Goal: Task Accomplishment & Management: Manage account settings

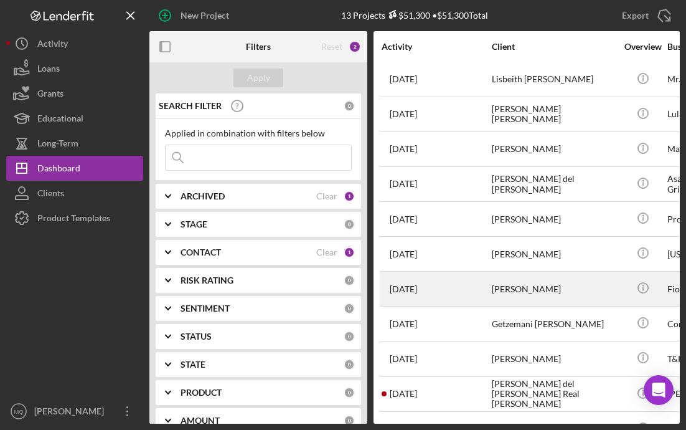
scroll to position [95, 0]
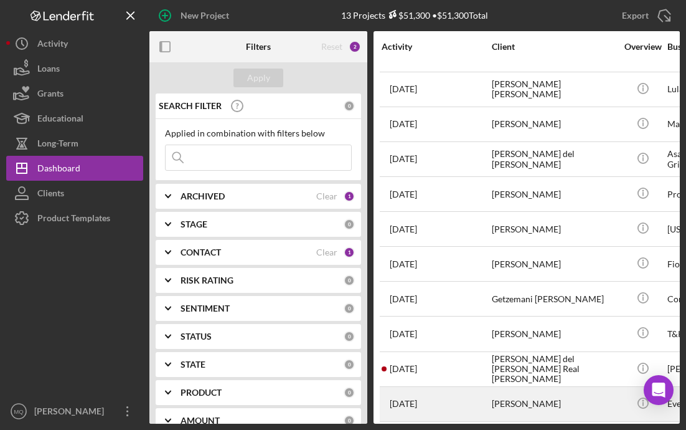
click at [526, 402] on div "[PERSON_NAME]" at bounding box center [554, 403] width 125 height 33
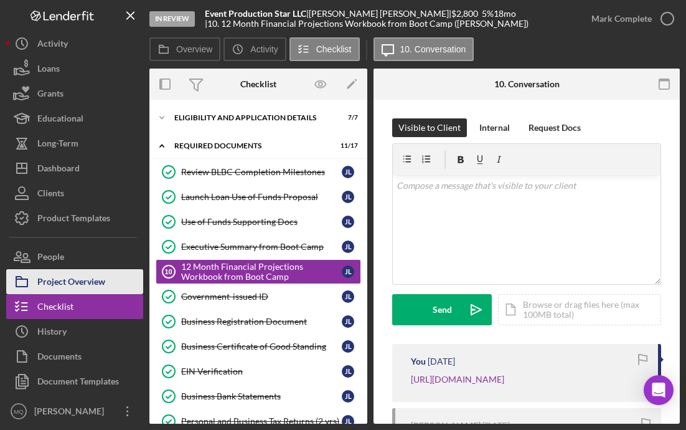
scroll to position [10, 0]
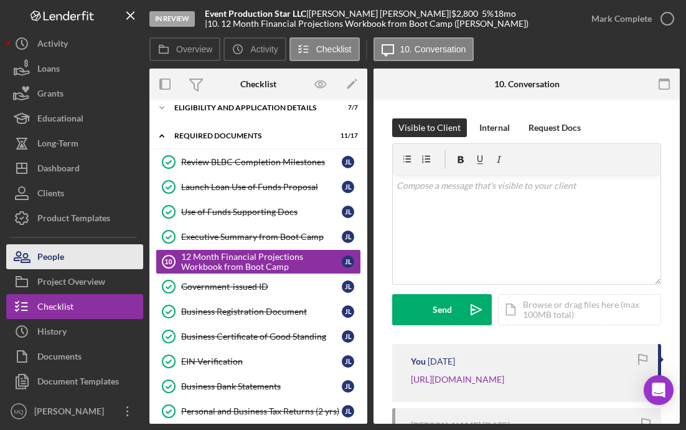
click at [88, 262] on button "People" at bounding box center [74, 256] width 137 height 25
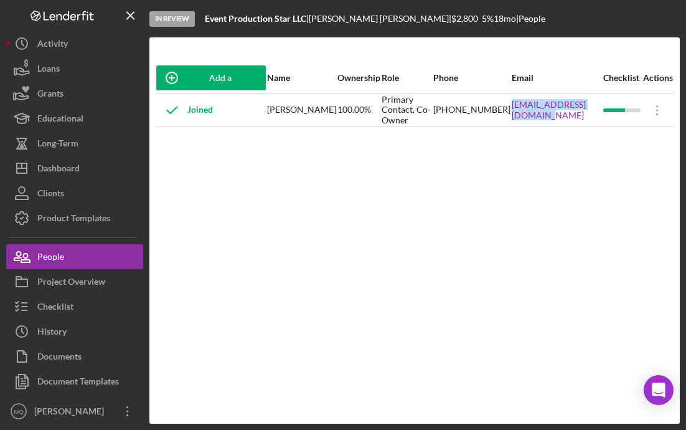
drag, startPoint x: 602, startPoint y: 116, endPoint x: 506, endPoint y: 111, distance: 96.0
click at [506, 111] on tr "Joined [PERSON_NAME] 100.00% Primary Contact, Co-Owner [PHONE_NUMBER] [EMAIL_AD…" at bounding box center [415, 109] width 518 height 33
copy tr "[EMAIL_ADDRESS][DOMAIN_NAME]"
click at [88, 257] on button "People" at bounding box center [74, 256] width 137 height 25
click at [128, 15] on icon "Icon/Menu Close" at bounding box center [131, 16] width 28 height 28
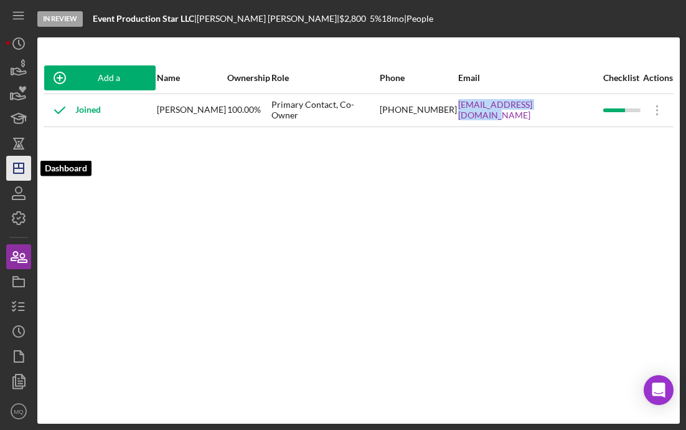
click at [21, 169] on icon "Icon/Dashboard" at bounding box center [18, 168] width 31 height 31
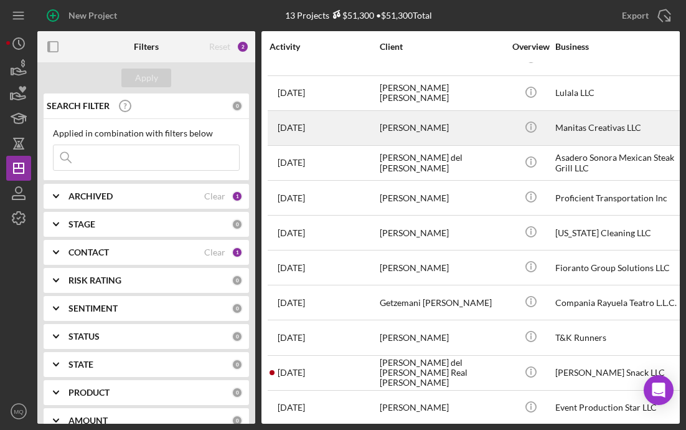
scroll to position [95, 0]
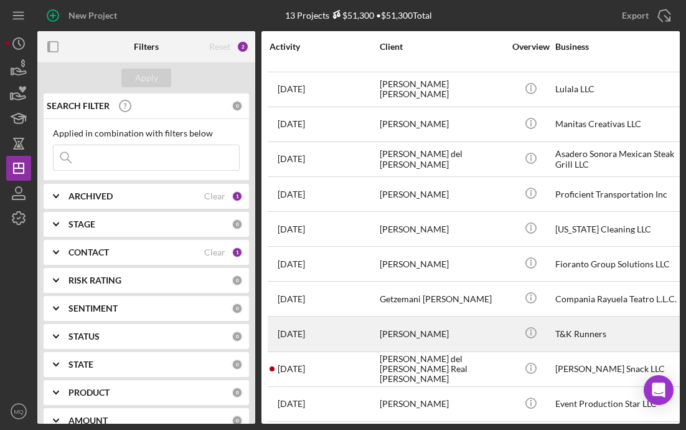
click at [462, 335] on div "[PERSON_NAME]" at bounding box center [442, 333] width 125 height 33
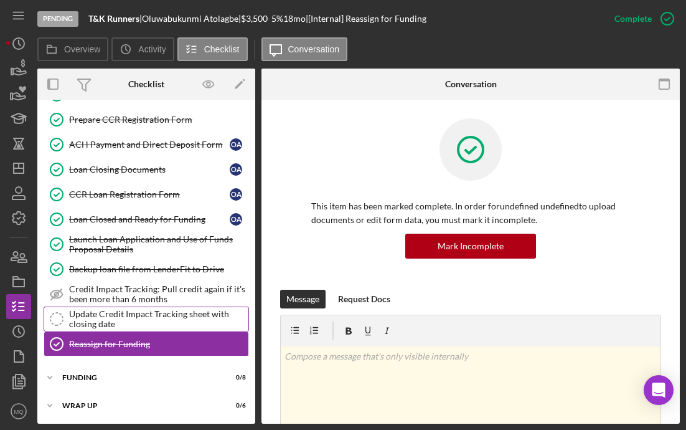
scroll to position [234, 0]
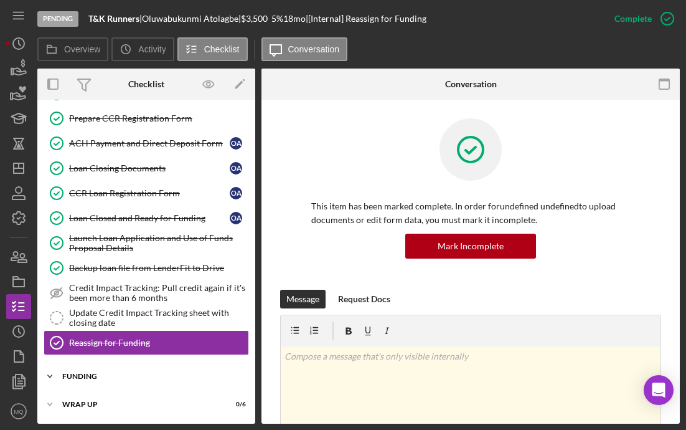
click at [121, 373] on div "Funding" at bounding box center [150, 375] width 177 height 7
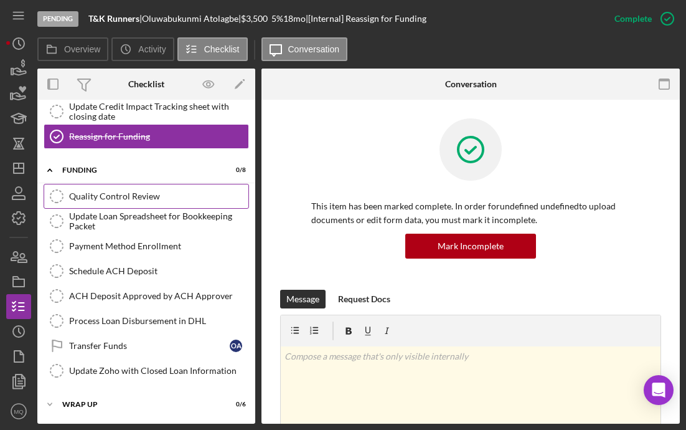
click at [167, 197] on div "Quality Control Review" at bounding box center [158, 196] width 179 height 10
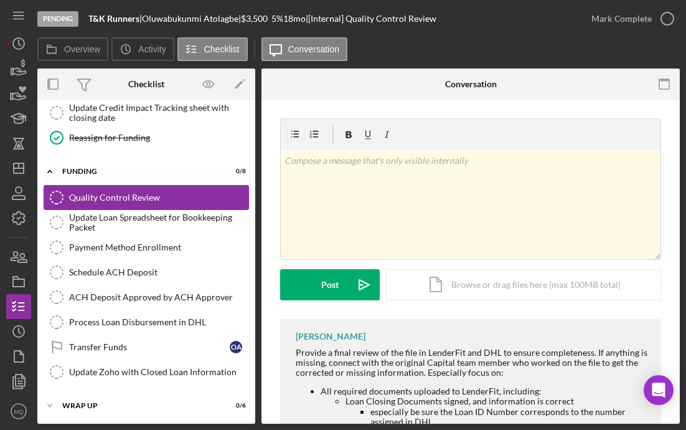
scroll to position [440, 0]
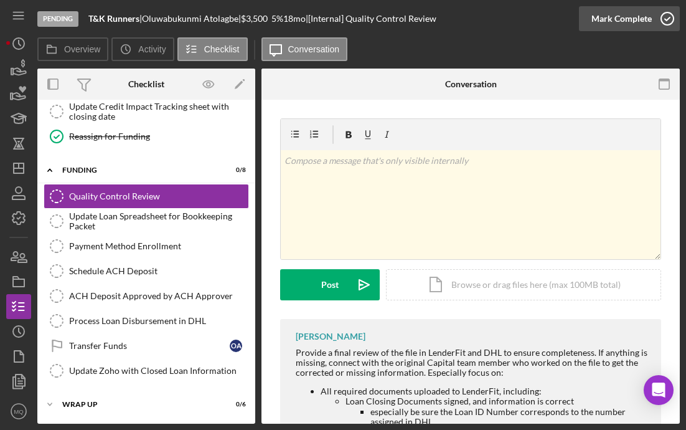
click at [526, 21] on icon "button" at bounding box center [667, 18] width 31 height 31
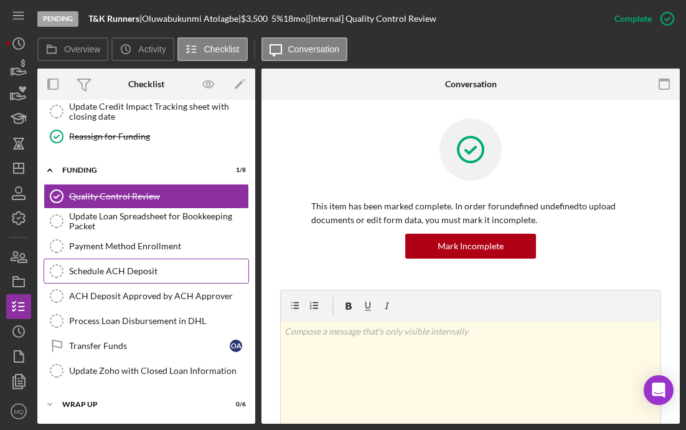
click at [168, 268] on div "Schedule ACH Deposit" at bounding box center [158, 271] width 179 height 10
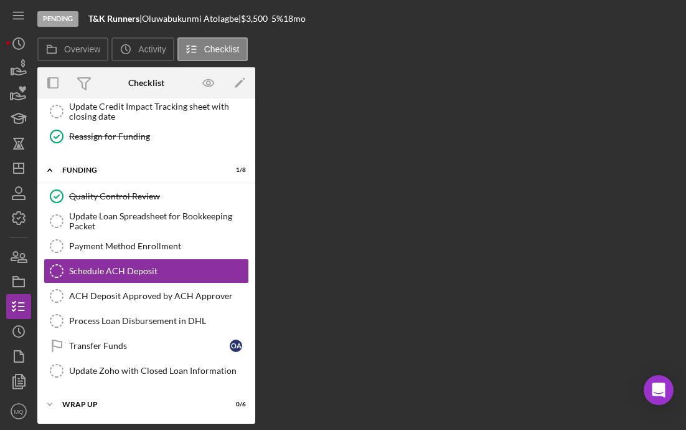
scroll to position [440, 0]
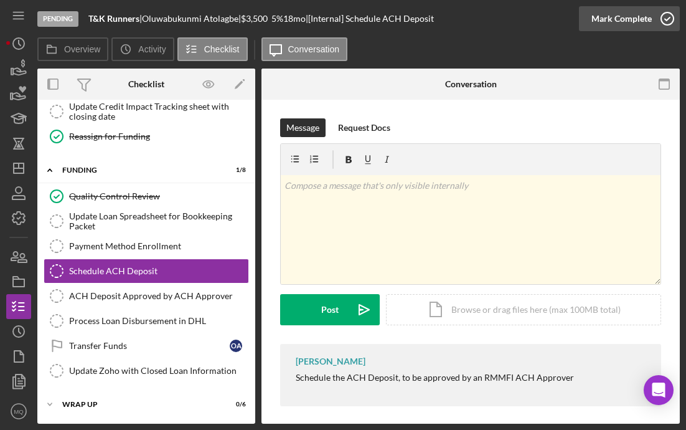
click at [526, 18] on icon "button" at bounding box center [667, 18] width 31 height 31
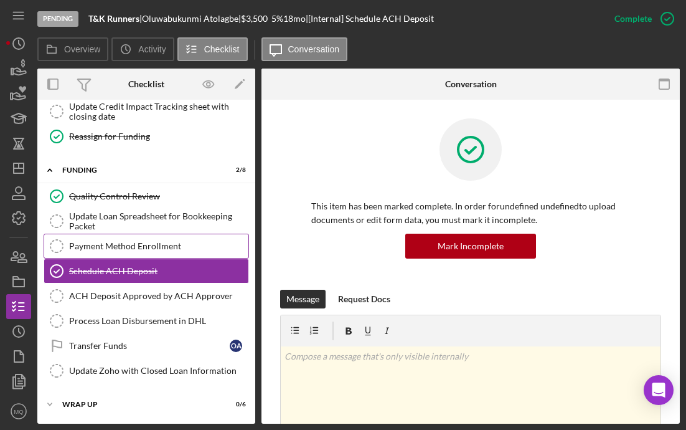
click at [182, 246] on div "Payment Method Enrollment" at bounding box center [158, 246] width 179 height 10
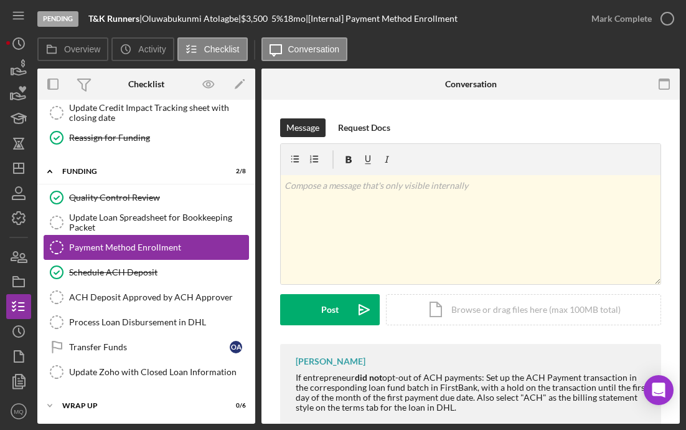
scroll to position [440, 0]
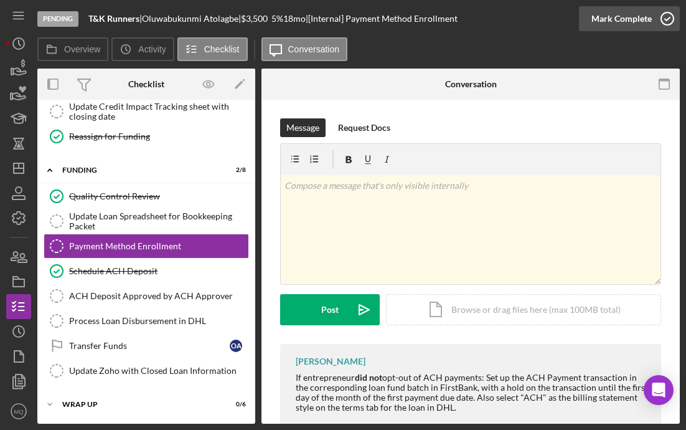
click at [526, 12] on icon "button" at bounding box center [667, 18] width 31 height 31
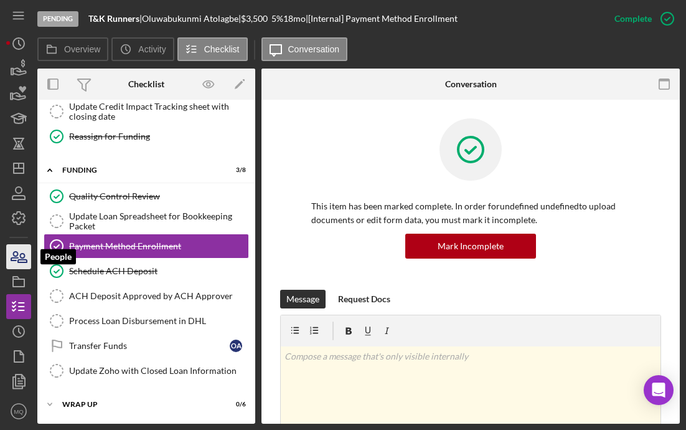
click at [19, 262] on icon "button" at bounding box center [22, 257] width 9 height 9
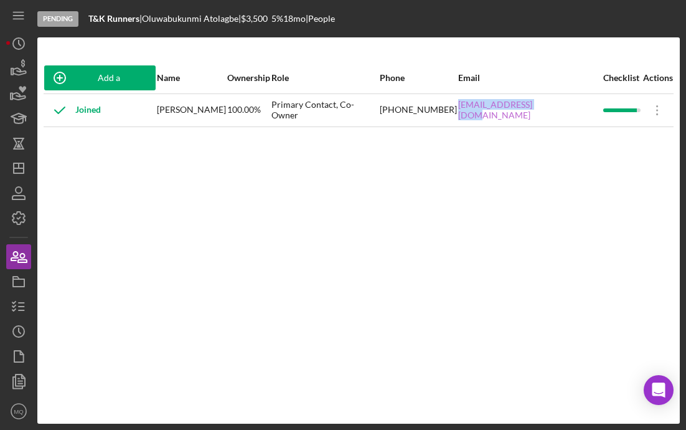
drag, startPoint x: 592, startPoint y: 116, endPoint x: 501, endPoint y: 108, distance: 90.6
click at [501, 108] on div "[EMAIL_ADDRESS][DOMAIN_NAME]" at bounding box center [530, 110] width 144 height 31
copy link "[EMAIL_ADDRESS][DOMAIN_NAME]"
click at [22, 307] on icon "button" at bounding box center [18, 306] width 31 height 31
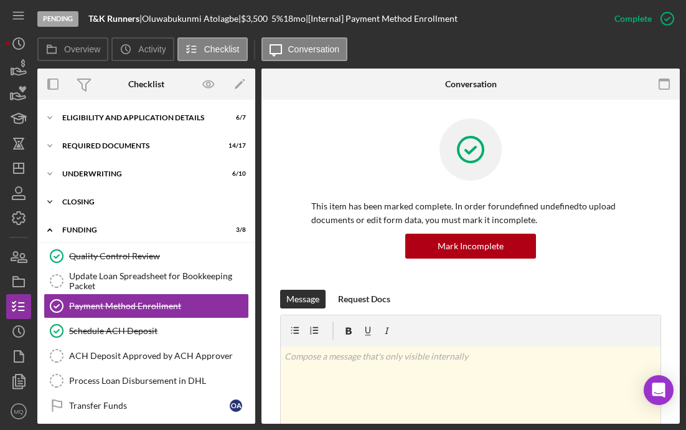
scroll to position [44, 0]
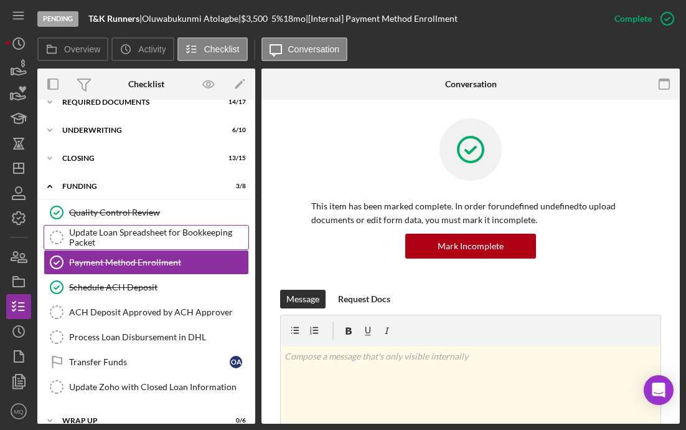
click at [136, 238] on div "Update Loan Spreadsheet for Bookkeeping Packet" at bounding box center [158, 237] width 179 height 20
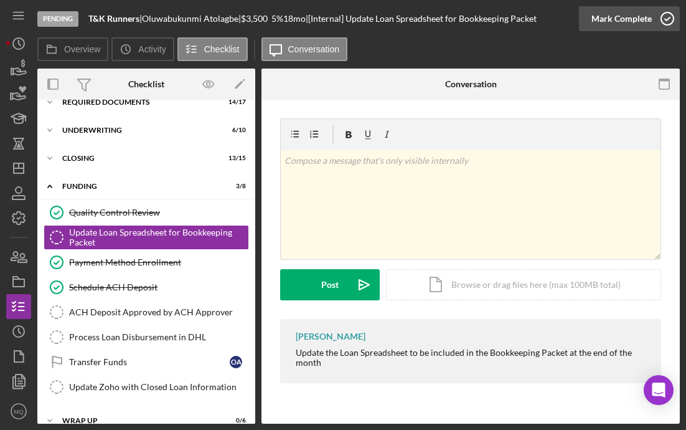
click at [526, 24] on icon "button" at bounding box center [667, 18] width 31 height 31
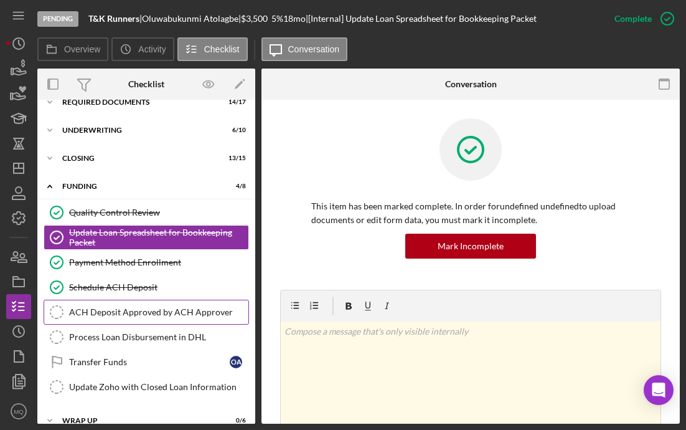
click at [206, 315] on div "ACH Deposit Approved by ACH Approver" at bounding box center [158, 312] width 179 height 10
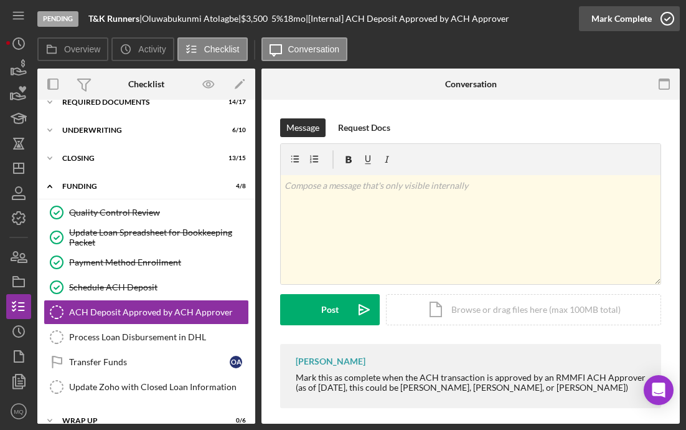
click at [526, 23] on icon "button" at bounding box center [667, 18] width 31 height 31
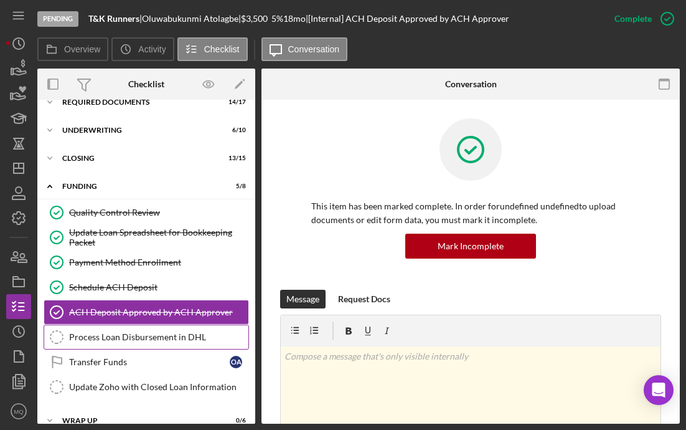
click at [184, 341] on div "Process Loan Disbursement in DHL" at bounding box center [158, 337] width 179 height 10
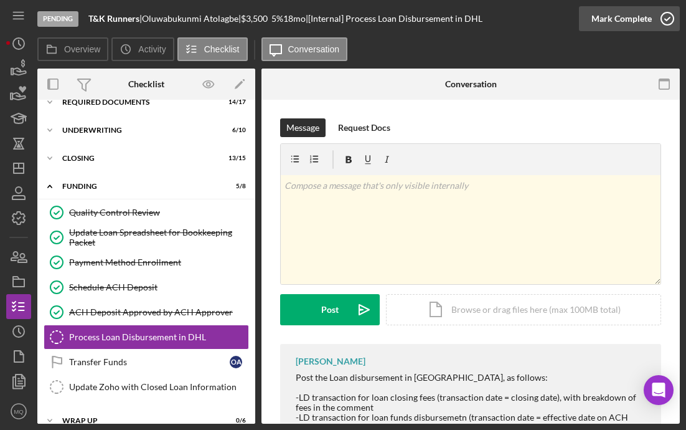
click at [526, 21] on icon "button" at bounding box center [667, 18] width 31 height 31
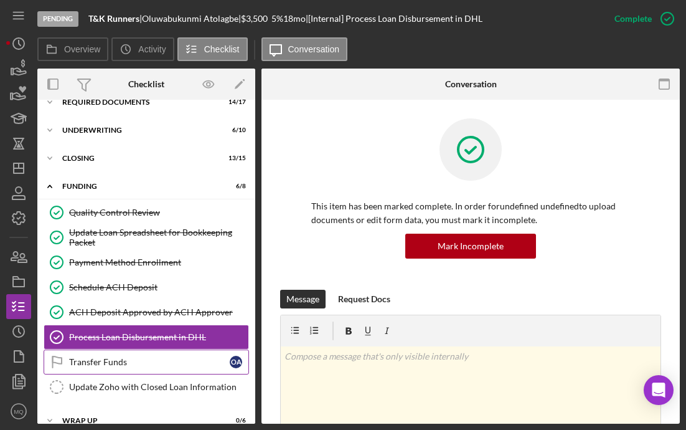
click at [161, 361] on div "Transfer Funds" at bounding box center [149, 362] width 161 height 10
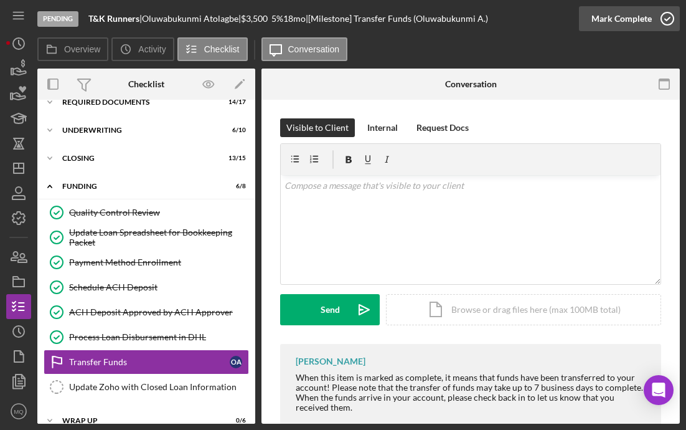
click at [526, 18] on icon "button" at bounding box center [667, 18] width 31 height 31
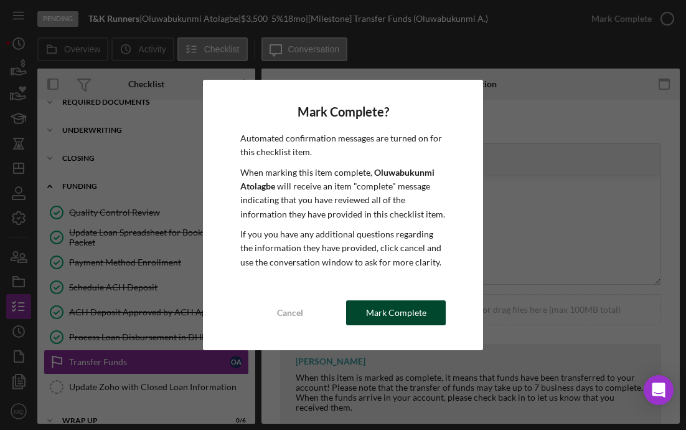
click at [412, 312] on div "Mark Complete" at bounding box center [396, 312] width 60 height 25
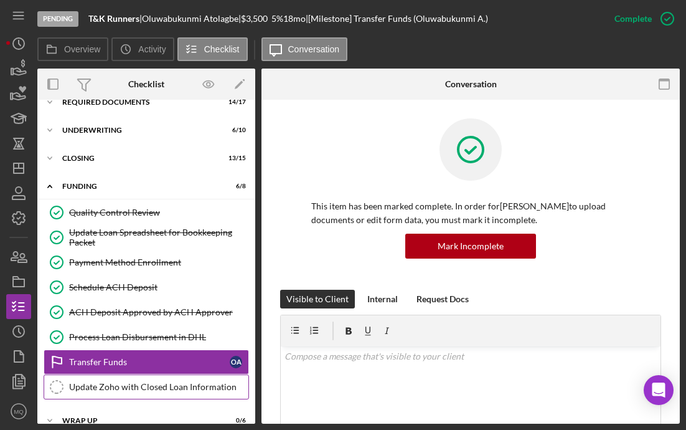
click at [207, 386] on div "Update Zoho with Closed Loan Information" at bounding box center [158, 387] width 179 height 10
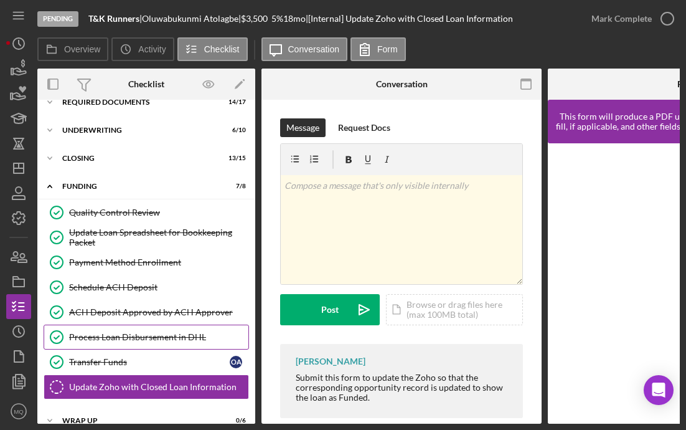
click at [171, 332] on div "Process Loan Disbursement in DHL" at bounding box center [158, 337] width 179 height 10
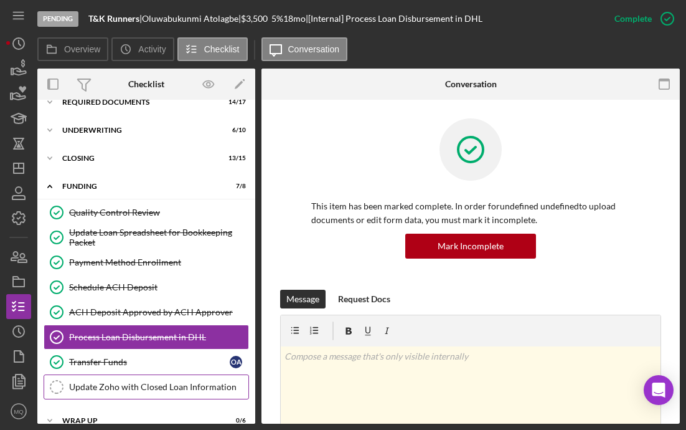
click at [142, 390] on div "Update Zoho with Closed Loan Information" at bounding box center [158, 387] width 179 height 10
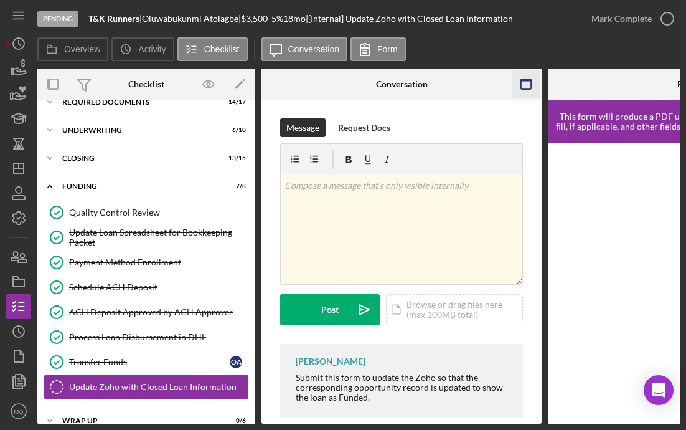
click at [526, 77] on icon "button" at bounding box center [527, 84] width 28 height 28
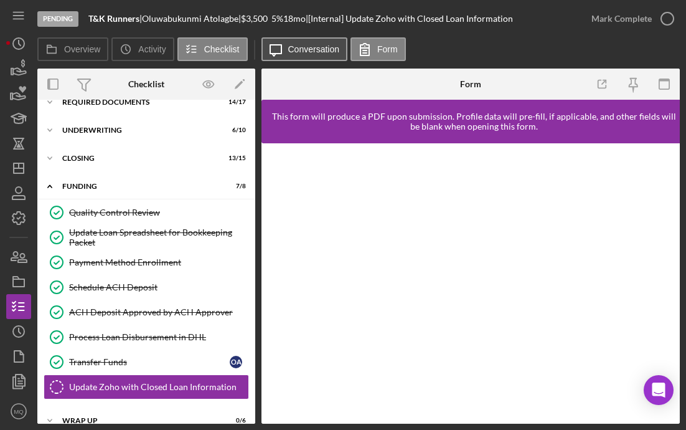
click at [321, 50] on label "Conversation" at bounding box center [314, 49] width 52 height 10
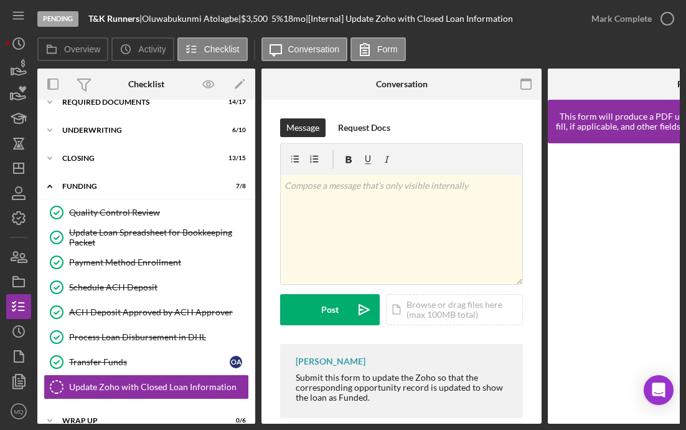
scroll to position [23, 0]
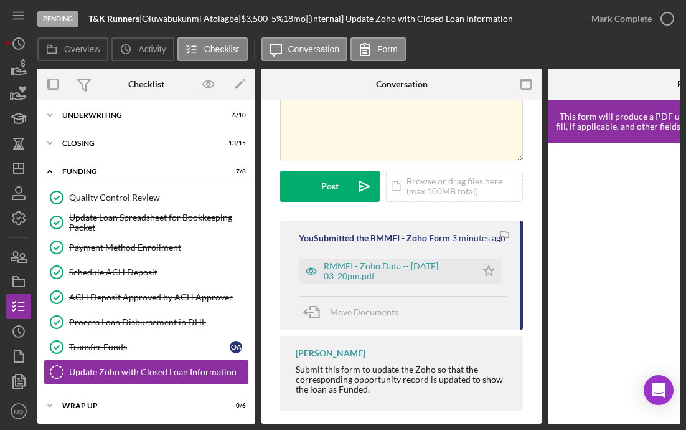
scroll to position [124, 0]
click at [481, 276] on icon "Icon/Star" at bounding box center [488, 270] width 25 height 25
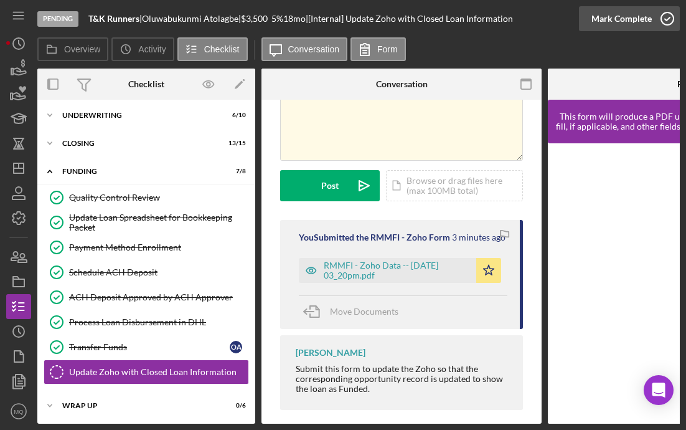
click at [669, 12] on icon "button" at bounding box center [667, 18] width 31 height 31
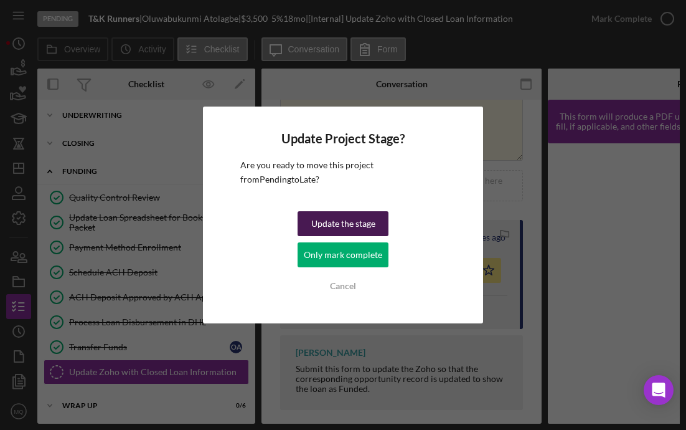
click at [365, 223] on div "Update the stage" at bounding box center [343, 223] width 64 height 25
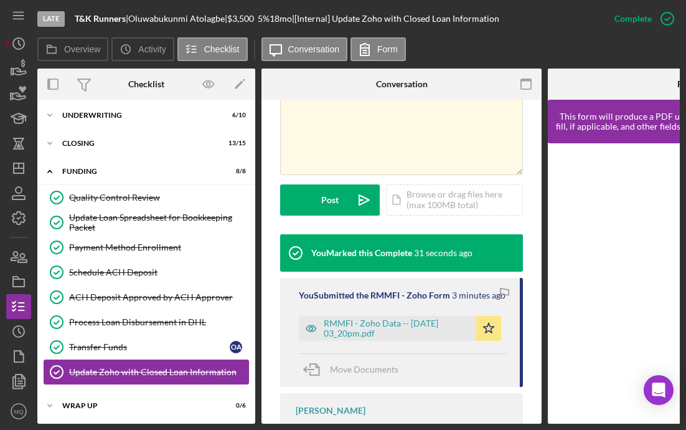
scroll to position [64, 0]
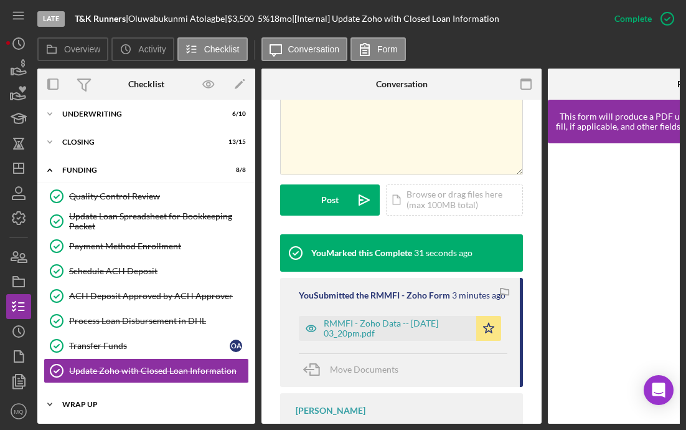
click at [91, 395] on div "Icon/Expander Wrap Up 0 / 6" at bounding box center [146, 404] width 218 height 25
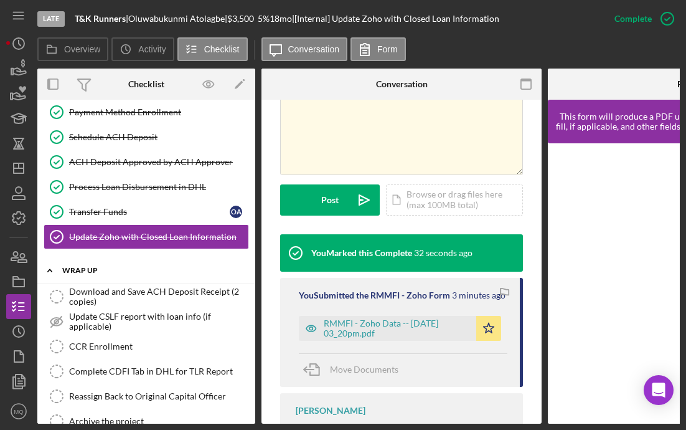
scroll to position [203, 0]
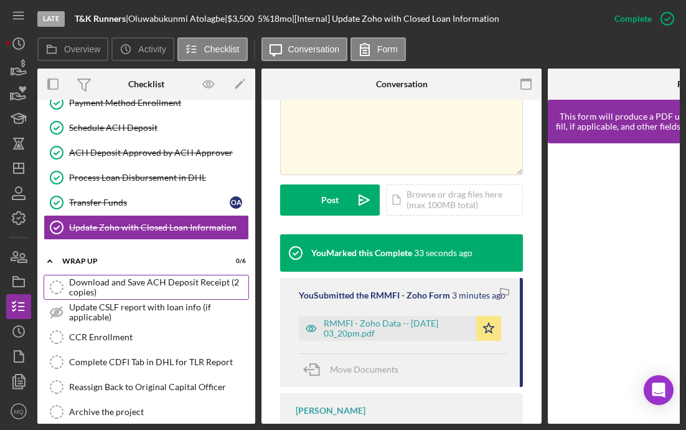
click at [162, 290] on div "Download and Save ACH Deposit Receipt (2 copies)" at bounding box center [158, 287] width 179 height 20
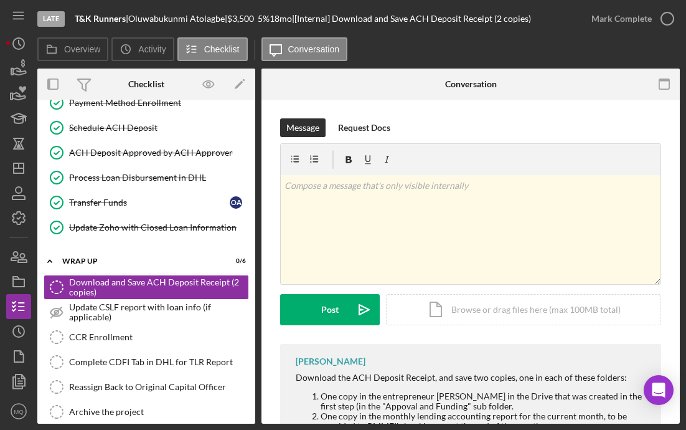
scroll to position [57, 0]
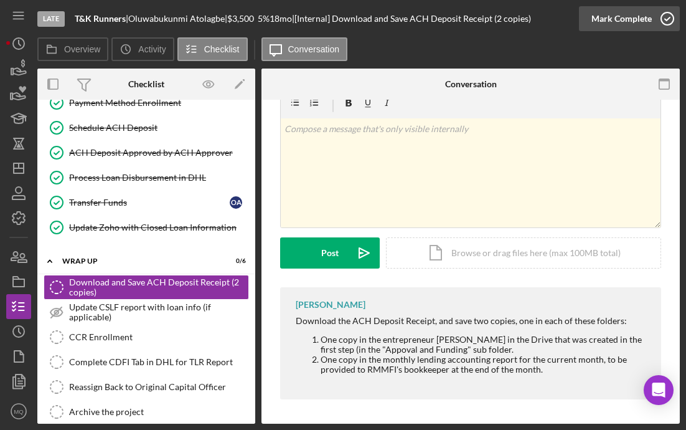
click at [674, 16] on icon "button" at bounding box center [667, 18] width 31 height 31
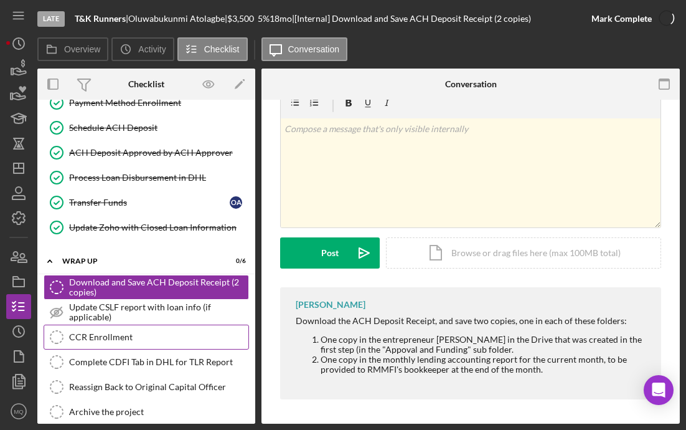
scroll to position [228, 0]
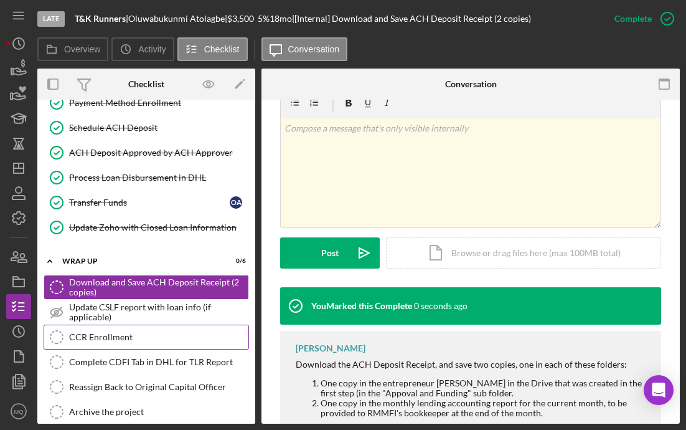
click at [159, 342] on link "CCR Enrollment CCR Enrollment" at bounding box center [147, 336] width 206 height 25
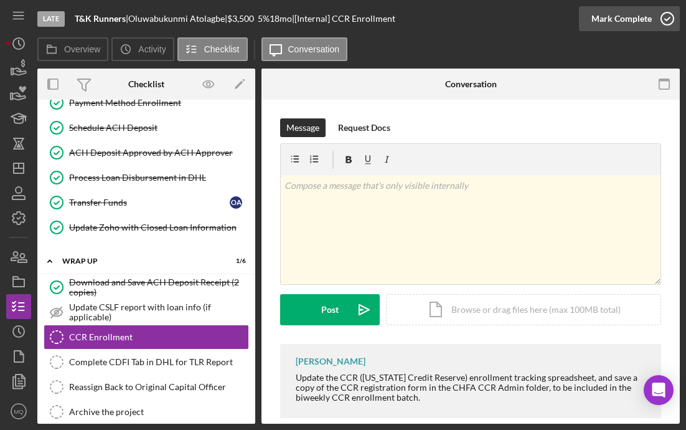
click at [671, 15] on icon "button" at bounding box center [667, 18] width 31 height 31
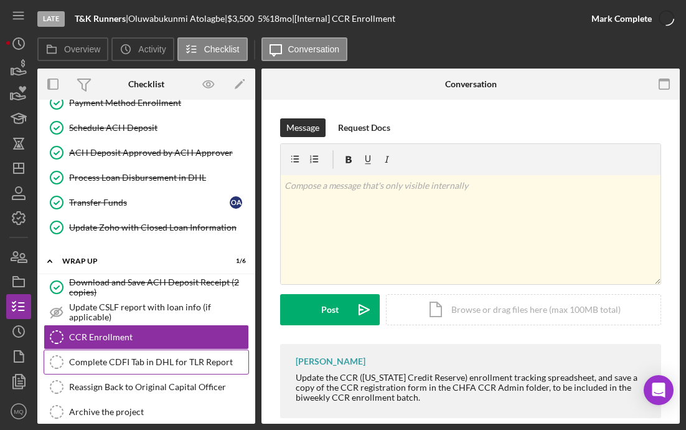
click at [143, 366] on div "Complete CDFI Tab in DHL for TLR Report" at bounding box center [158, 362] width 179 height 10
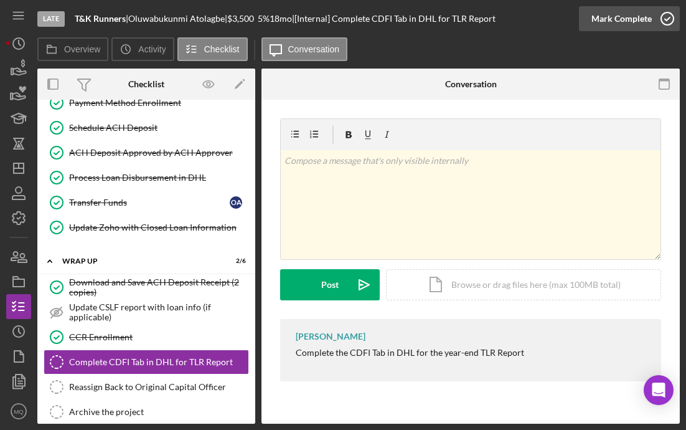
click at [668, 22] on icon "button" at bounding box center [667, 18] width 31 height 31
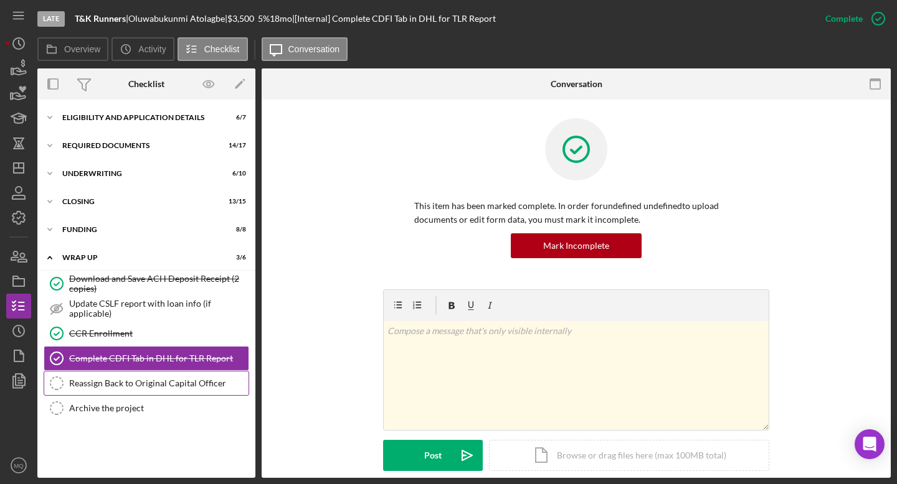
click at [170, 389] on link "Reassign Back to Original Capital Officer Reassign Back to Original Capital Off…" at bounding box center [147, 383] width 206 height 25
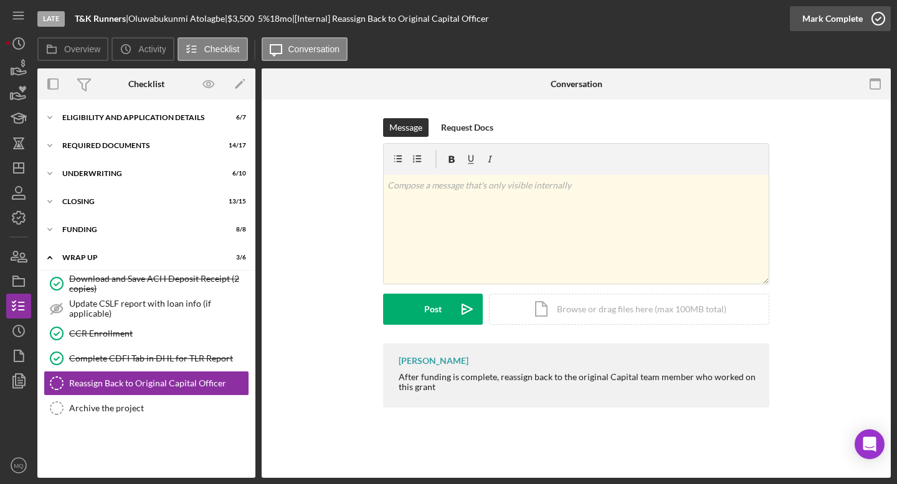
click at [686, 12] on icon "button" at bounding box center [877, 18] width 31 height 31
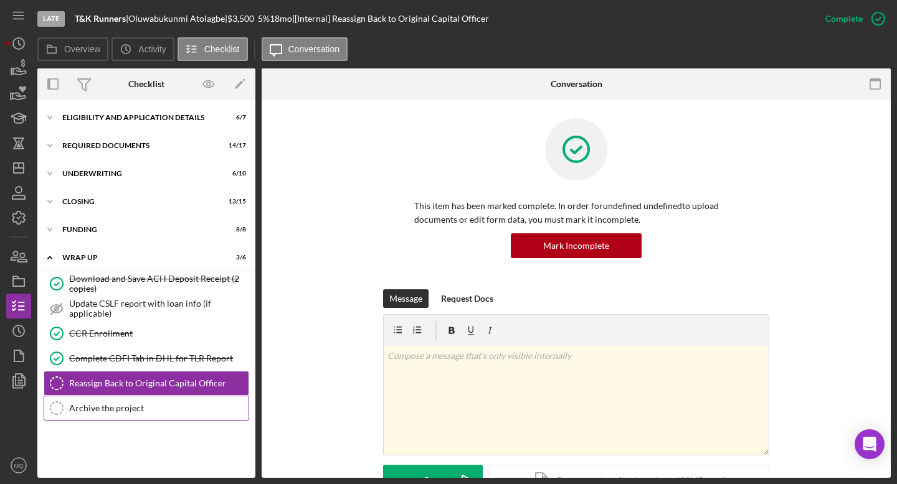
click at [181, 405] on div "Archive the project" at bounding box center [158, 409] width 179 height 10
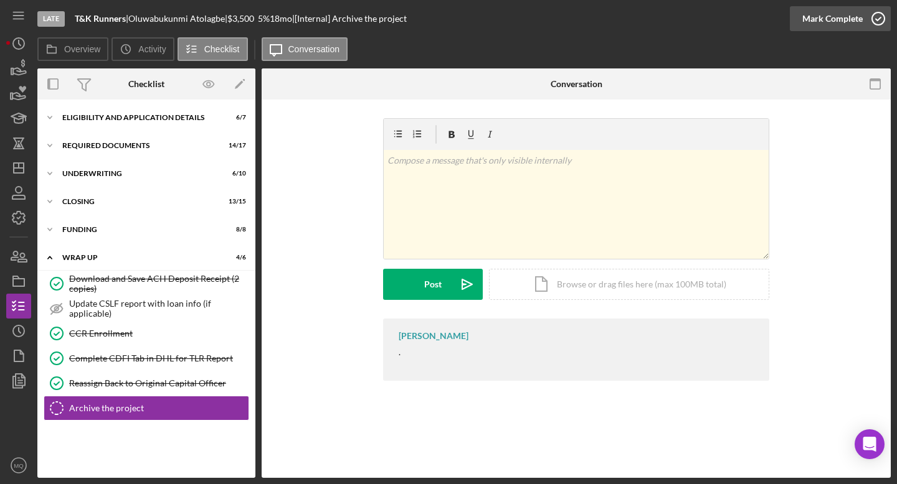
click at [686, 21] on icon "button" at bounding box center [877, 18] width 31 height 31
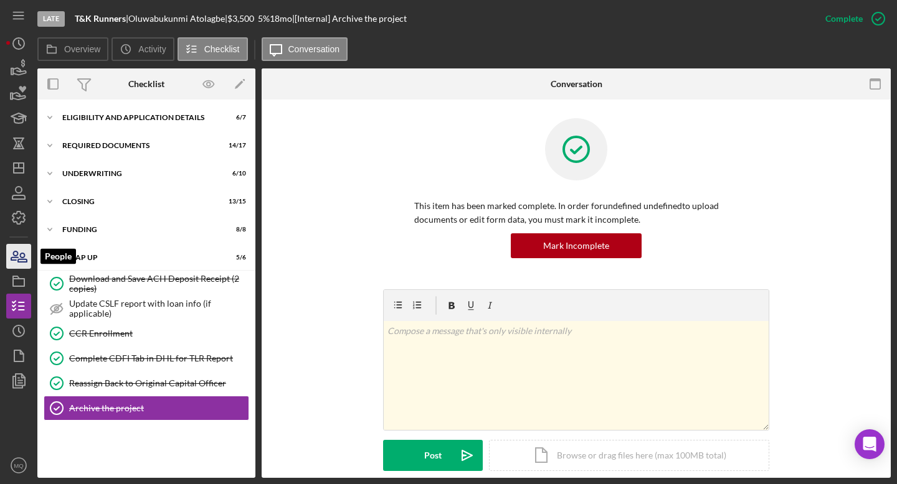
click at [26, 257] on icon "button" at bounding box center [18, 256] width 31 height 31
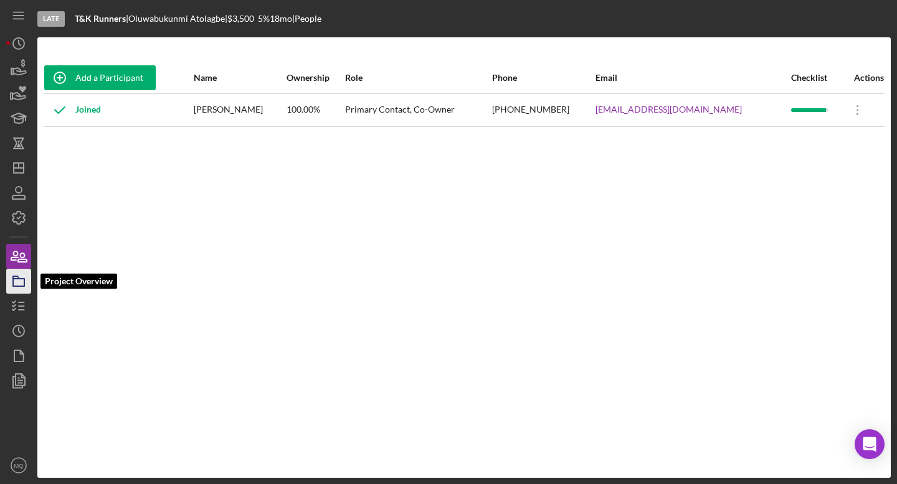
click at [14, 289] on icon "button" at bounding box center [18, 281] width 31 height 31
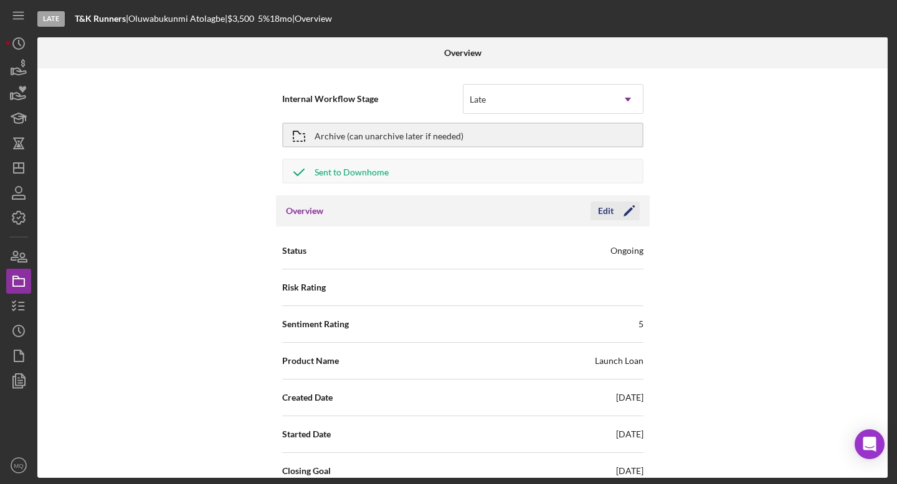
click at [628, 212] on icon "Icon/Edit" at bounding box center [628, 211] width 31 height 31
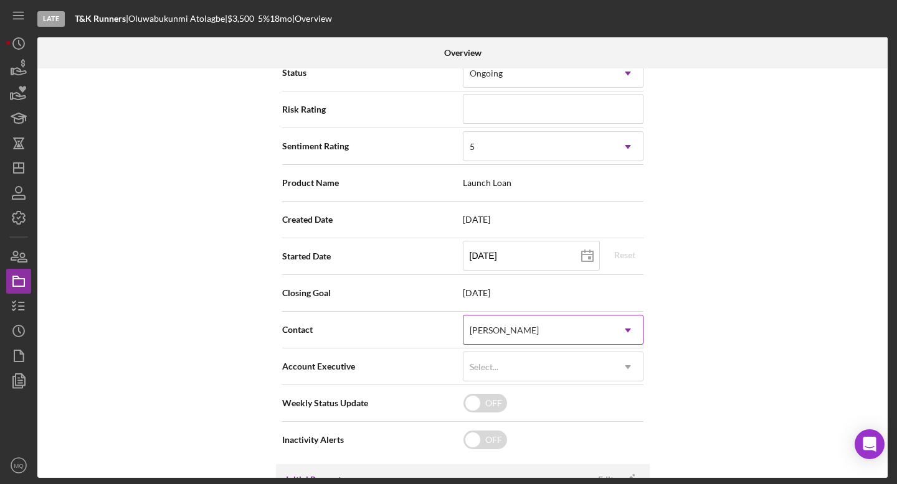
scroll to position [184, 0]
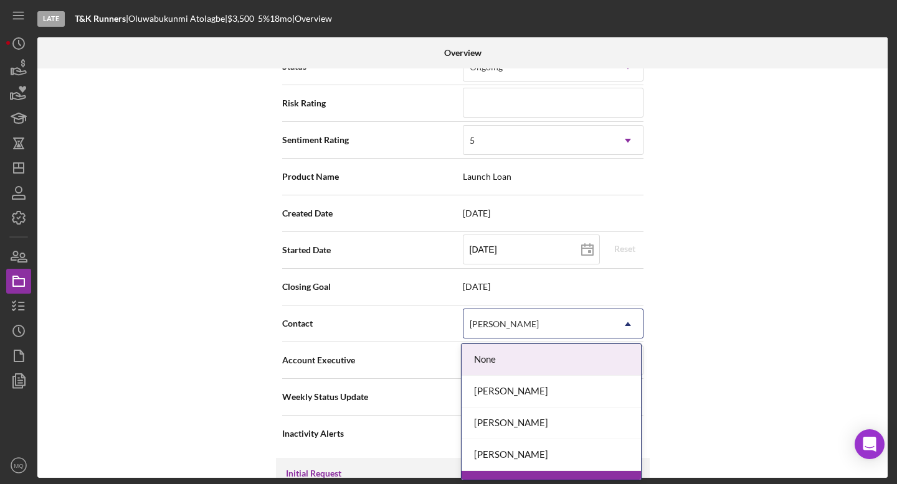
click at [610, 318] on div "[PERSON_NAME]" at bounding box center [537, 324] width 149 height 29
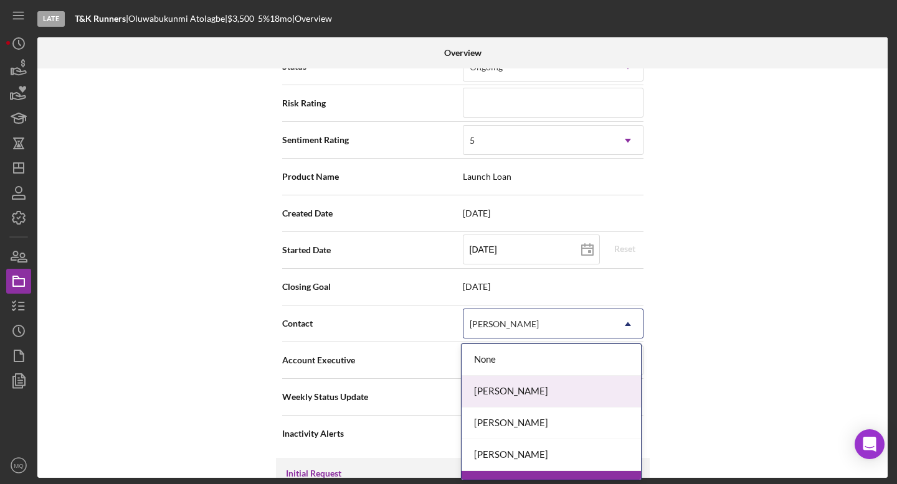
click at [564, 389] on div "[PERSON_NAME]" at bounding box center [550, 392] width 179 height 32
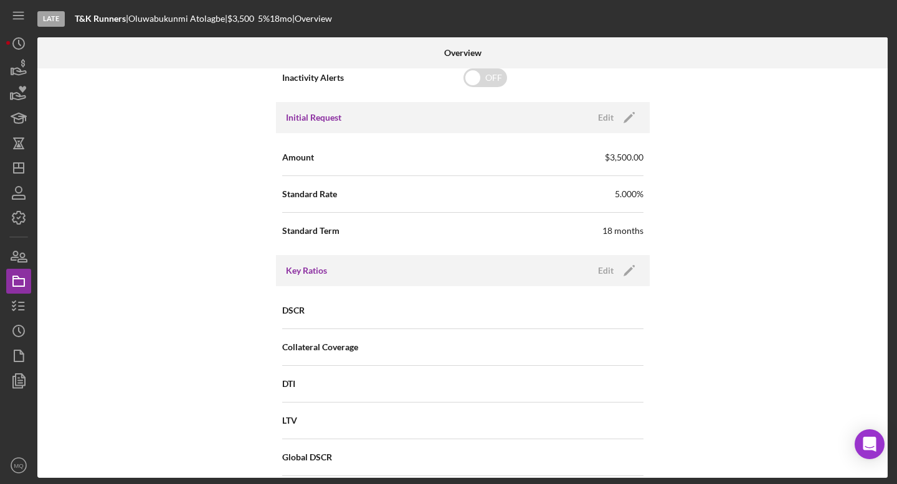
scroll to position [0, 0]
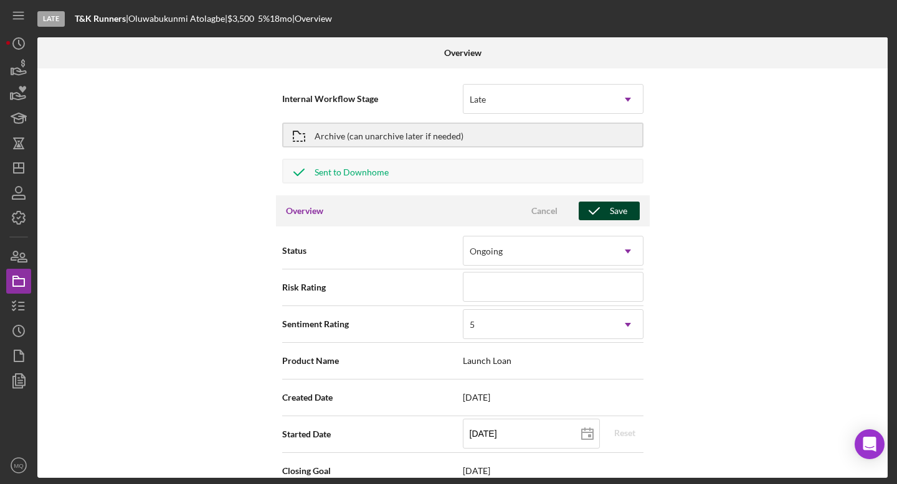
click at [625, 207] on button "Save" at bounding box center [609, 211] width 61 height 19
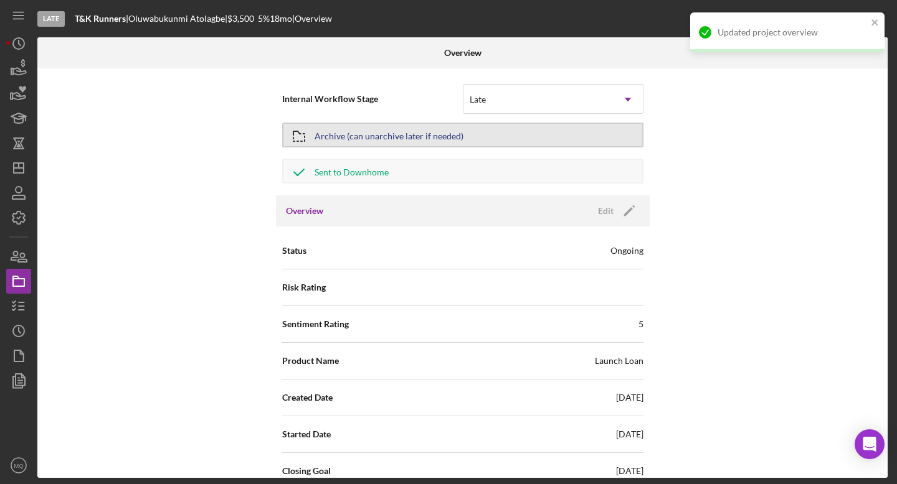
click at [387, 131] on div "Archive (can unarchive later if needed)" at bounding box center [388, 135] width 149 height 22
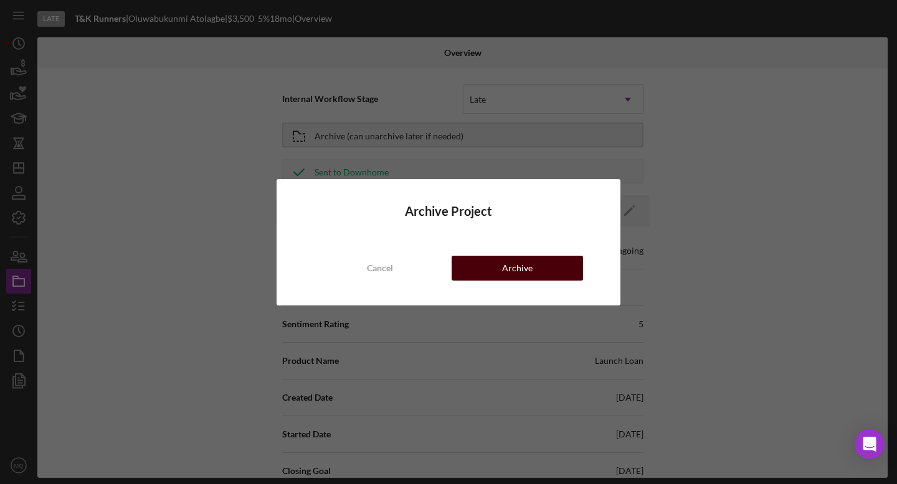
click at [547, 270] on button "Archive" at bounding box center [516, 268] width 131 height 25
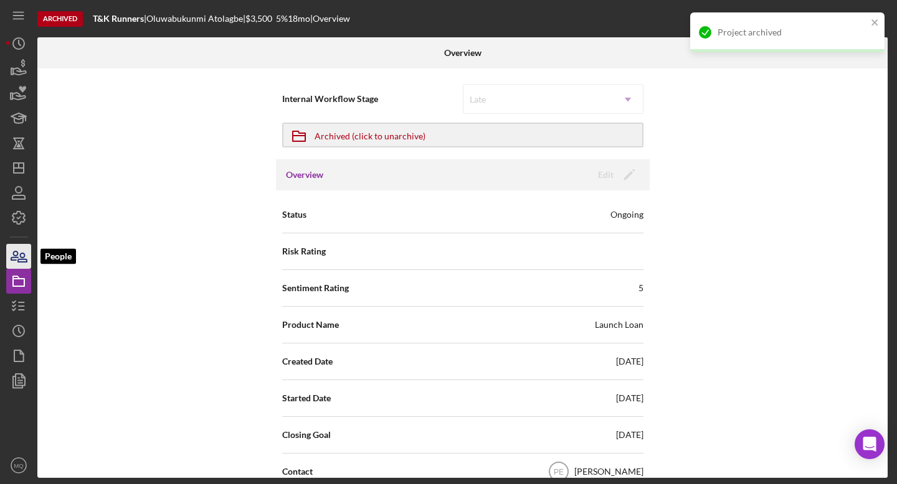
click at [12, 248] on icon "button" at bounding box center [18, 256] width 31 height 31
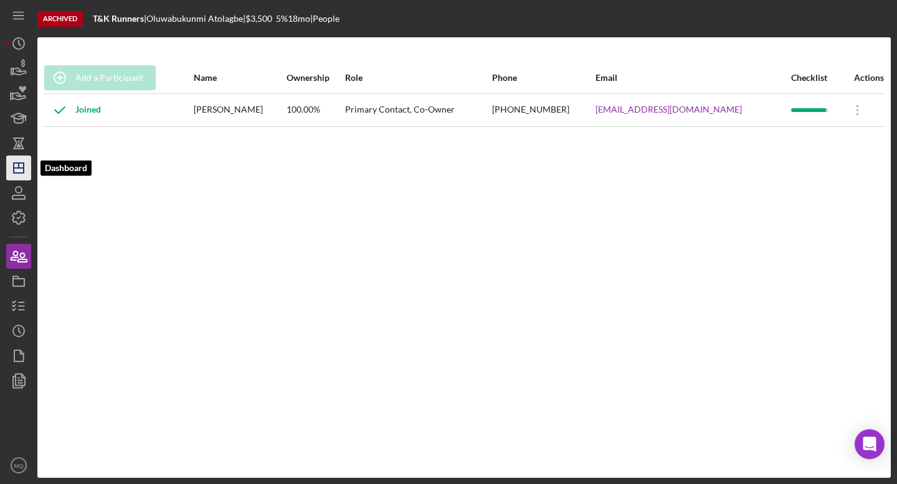
click at [19, 171] on icon "Icon/Dashboard" at bounding box center [18, 168] width 31 height 31
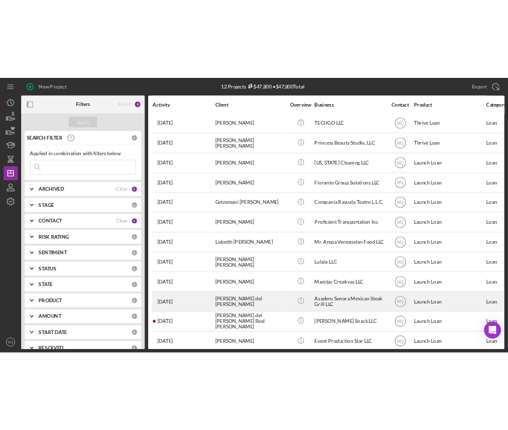
scroll to position [6, 0]
